Goal: Check status: Check status

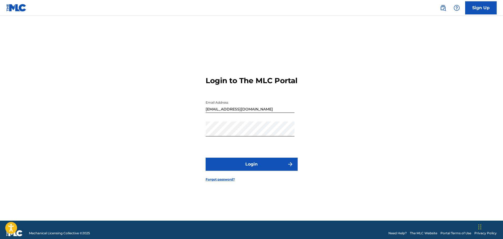
click at [265, 171] on button "Login" at bounding box center [252, 164] width 92 height 13
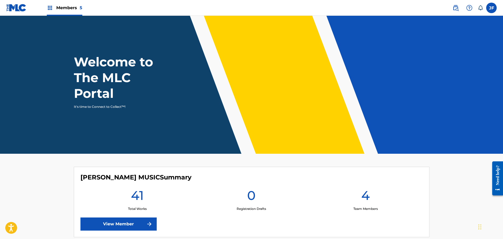
click at [59, 6] on span "Members 5" at bounding box center [69, 8] width 26 height 6
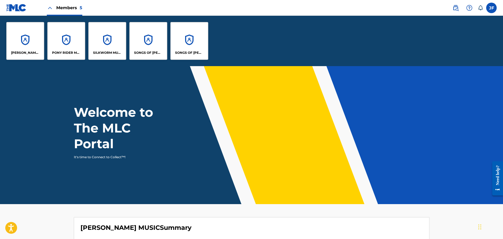
click at [161, 47] on div "SONGS OF [PERSON_NAME]" at bounding box center [148, 41] width 38 height 38
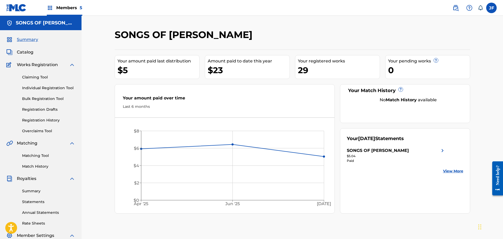
click at [39, 120] on link "Registration History" at bounding box center [48, 121] width 53 height 6
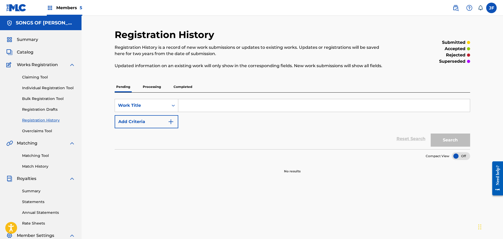
click at [151, 88] on p "Processing" at bounding box center [151, 86] width 21 height 11
click at [188, 87] on p "Completed" at bounding box center [183, 86] width 22 height 11
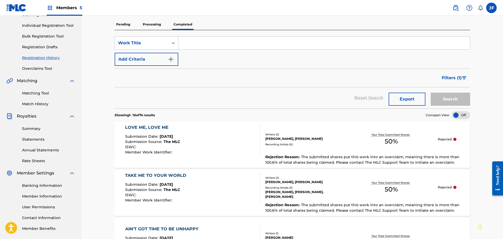
scroll to position [48, 0]
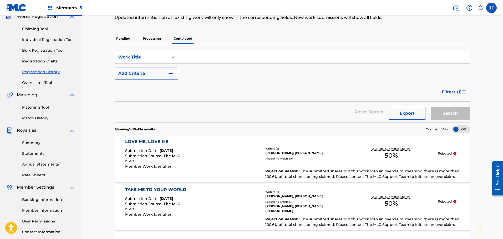
click at [174, 73] on button "Add Criteria" at bounding box center [147, 73] width 64 height 13
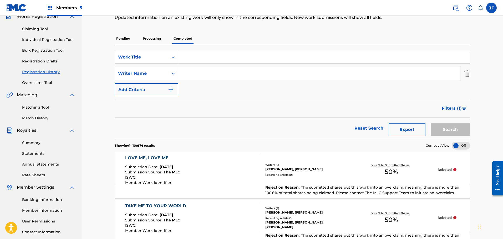
click at [120, 39] on p "Pending" at bounding box center [123, 38] width 17 height 11
